Goal: Information Seeking & Learning: Learn about a topic

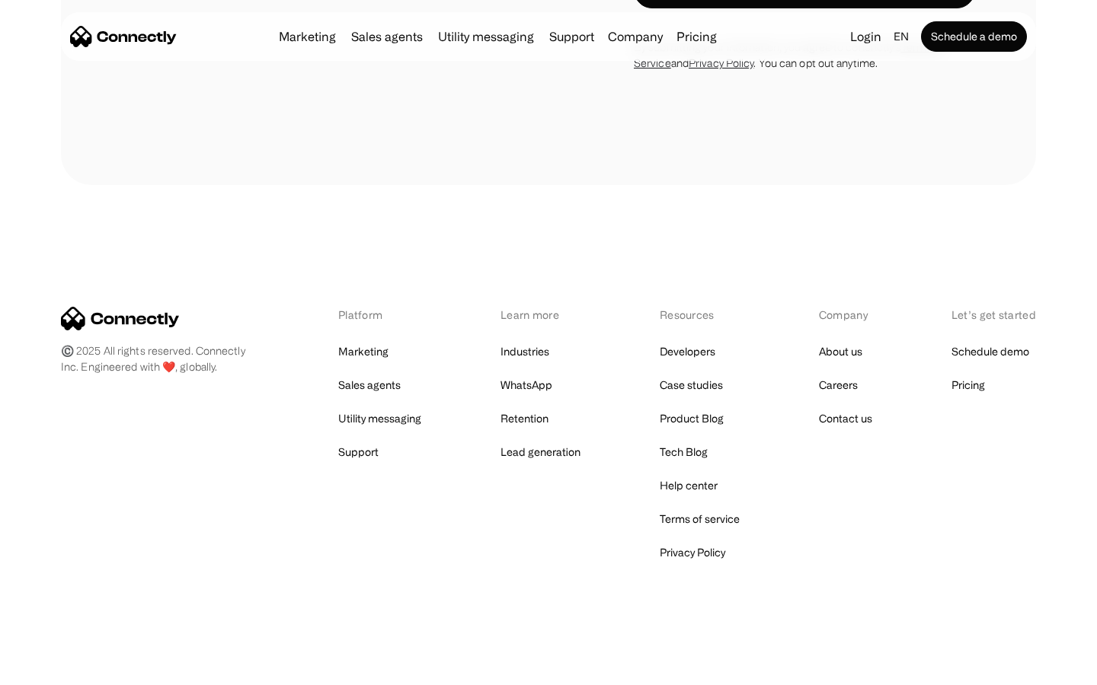
scroll to position [1305, 0]
